Goal: Navigation & Orientation: Find specific page/section

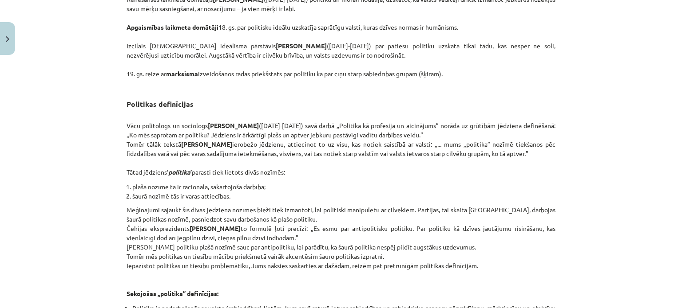
scroll to position [778, 0]
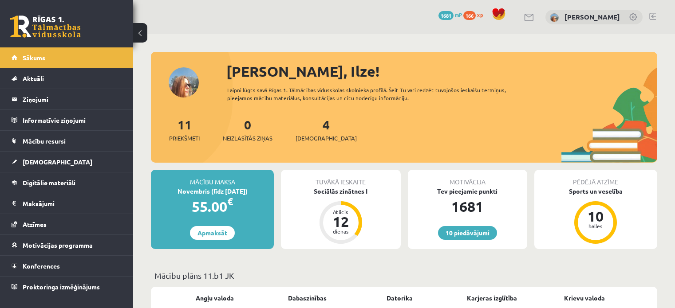
scroll to position [44, 0]
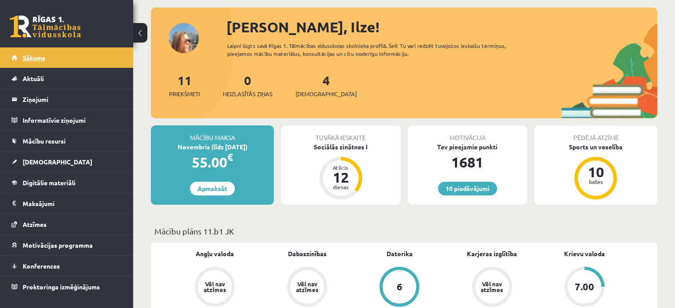
click at [73, 63] on link "Sākums" at bounding box center [67, 57] width 111 height 20
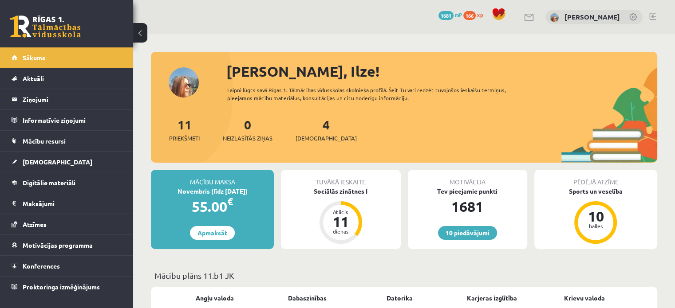
click at [73, 63] on link "Sākums" at bounding box center [67, 57] width 111 height 20
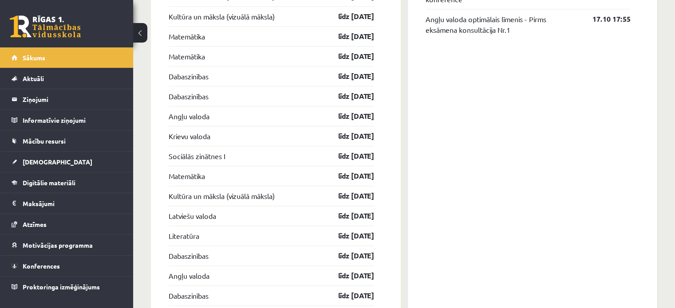
scroll to position [1021, 0]
